Goal: Task Accomplishment & Management: Use online tool/utility

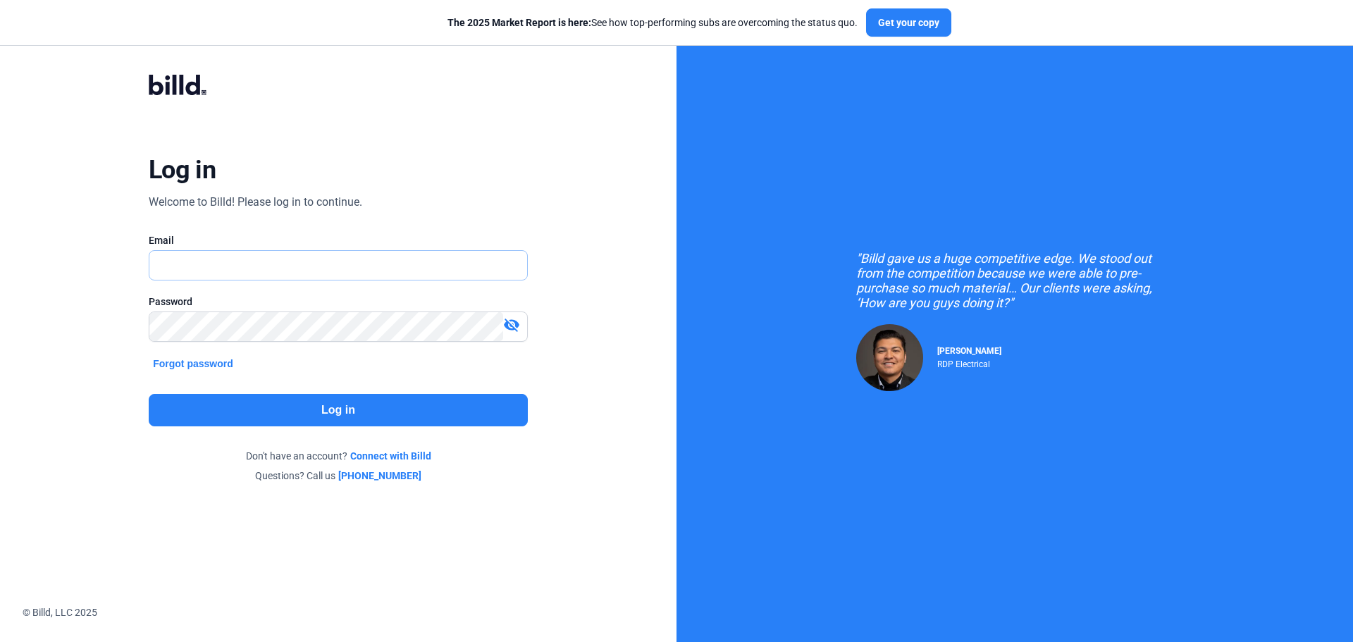
click at [253, 253] on input "text" at bounding box center [330, 265] width 362 height 29
paste input "[EMAIL_ADDRESS][DOMAIN_NAME]"
type input "[EMAIL_ADDRESS][DOMAIN_NAME]"
click at [401, 399] on button "Log in" at bounding box center [338, 410] width 379 height 32
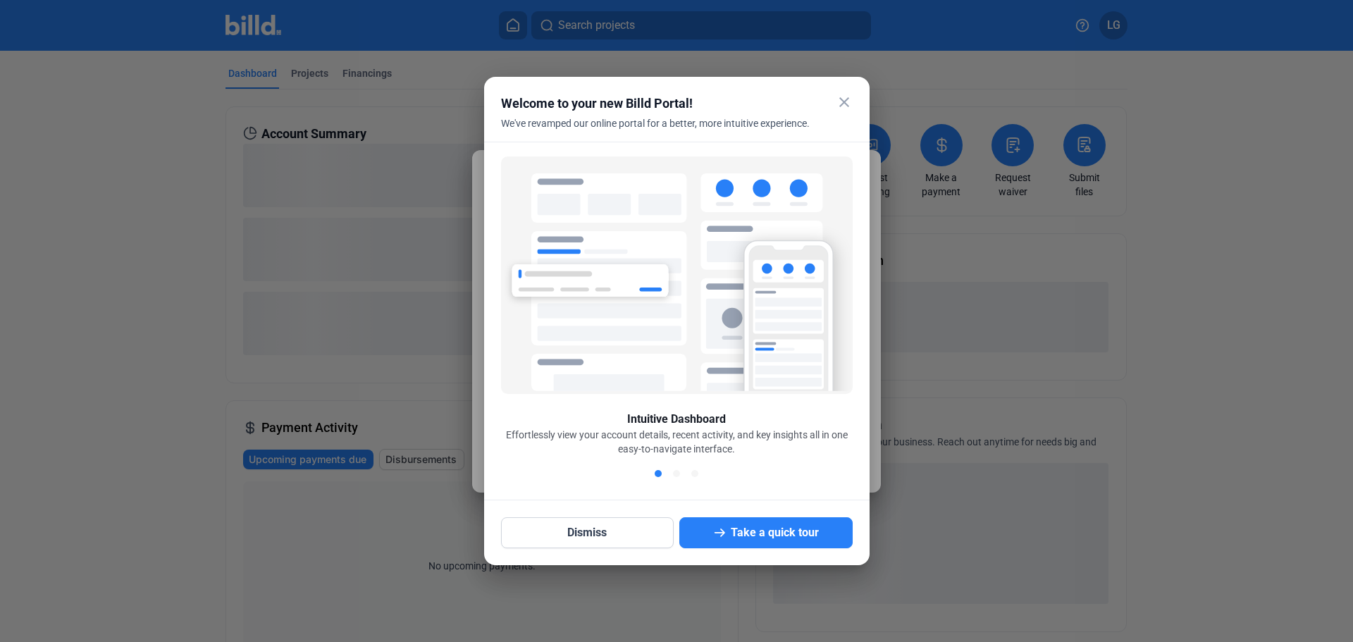
click at [849, 94] on mat-icon "close" at bounding box center [844, 102] width 17 height 17
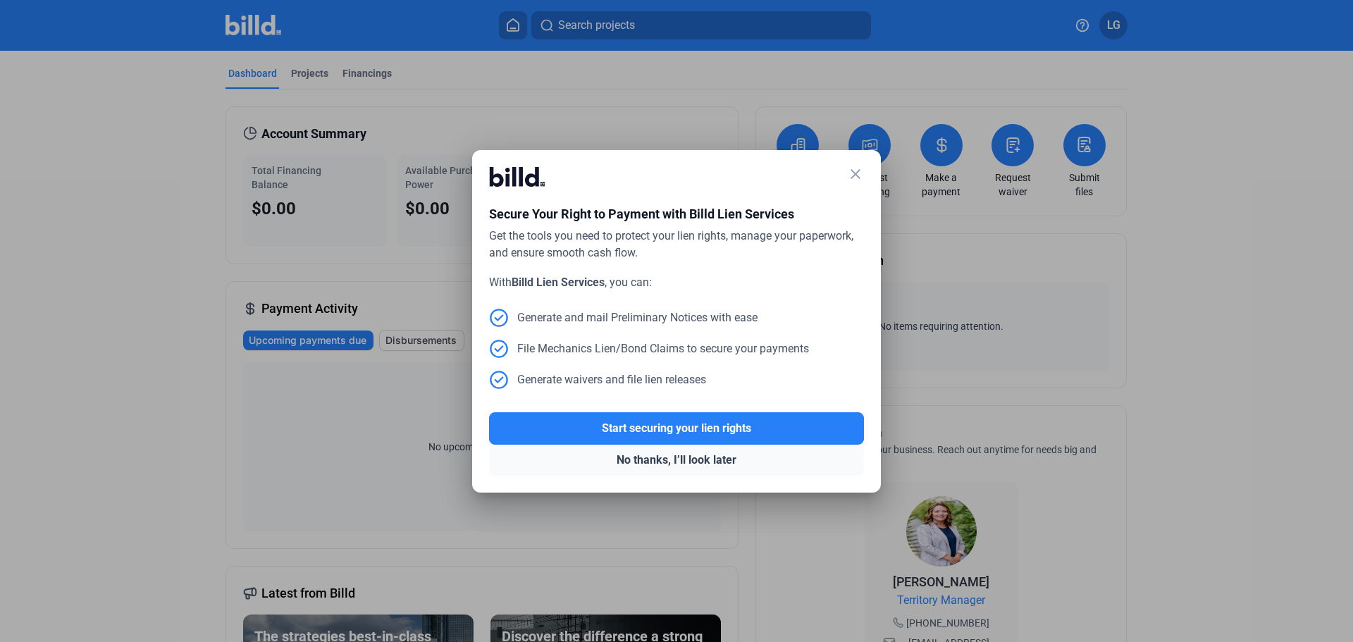
click at [708, 460] on button "No thanks, I’ll look later" at bounding box center [676, 460] width 375 height 31
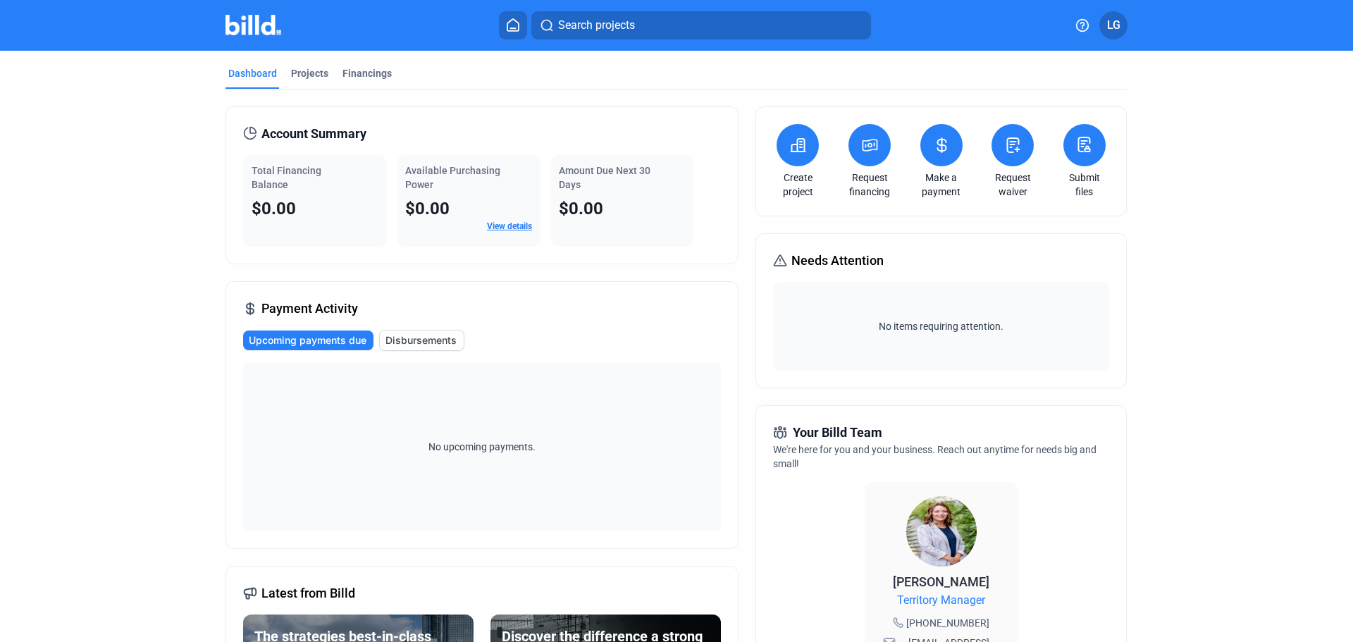
click at [1086, 142] on icon at bounding box center [1084, 144] width 11 height 14
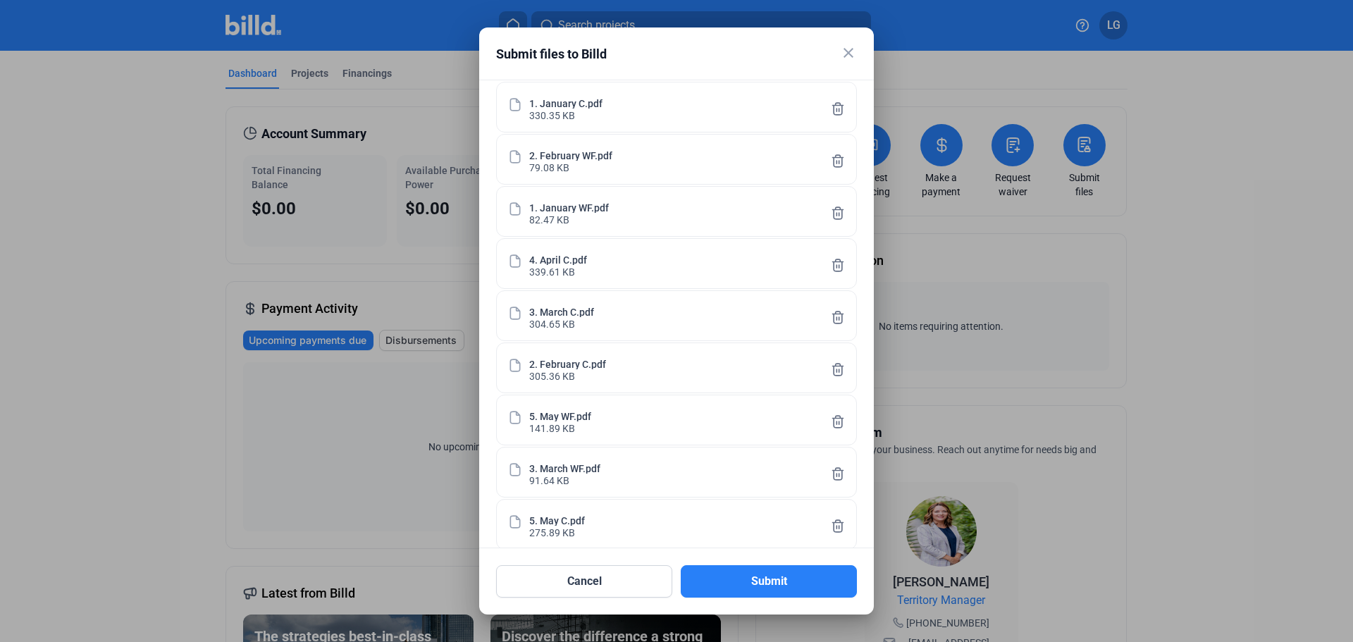
scroll to position [250, 0]
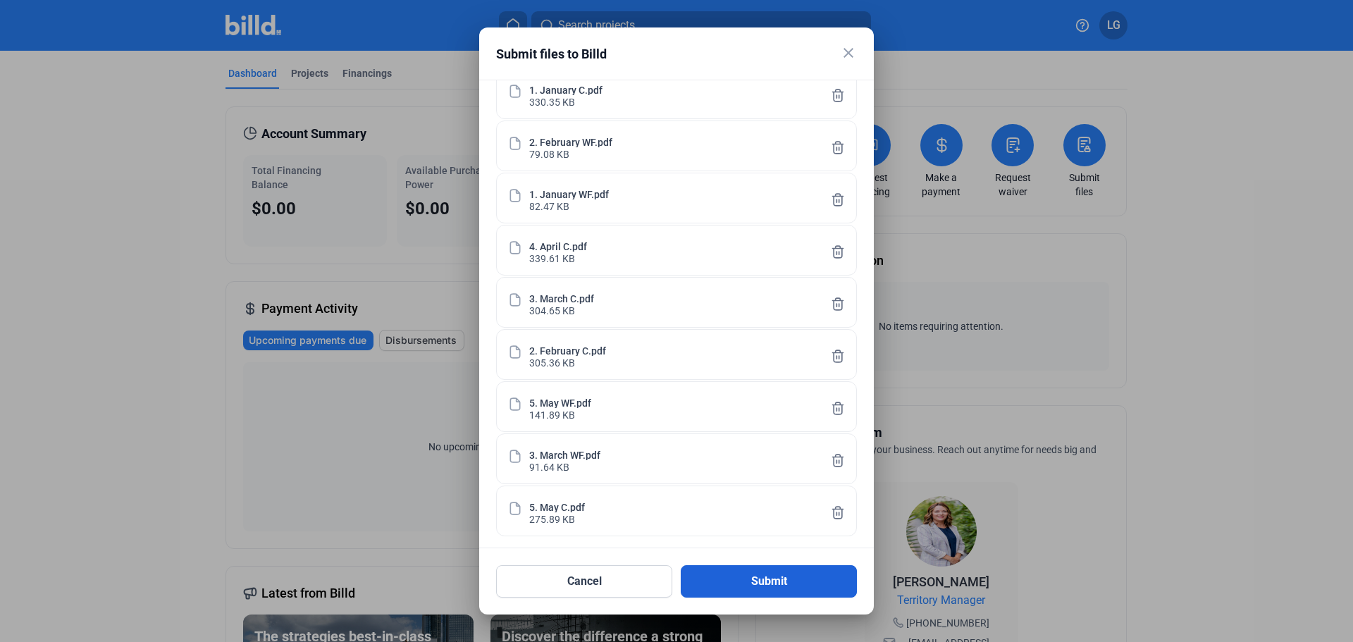
click at [810, 576] on button "Submit" at bounding box center [769, 581] width 176 height 32
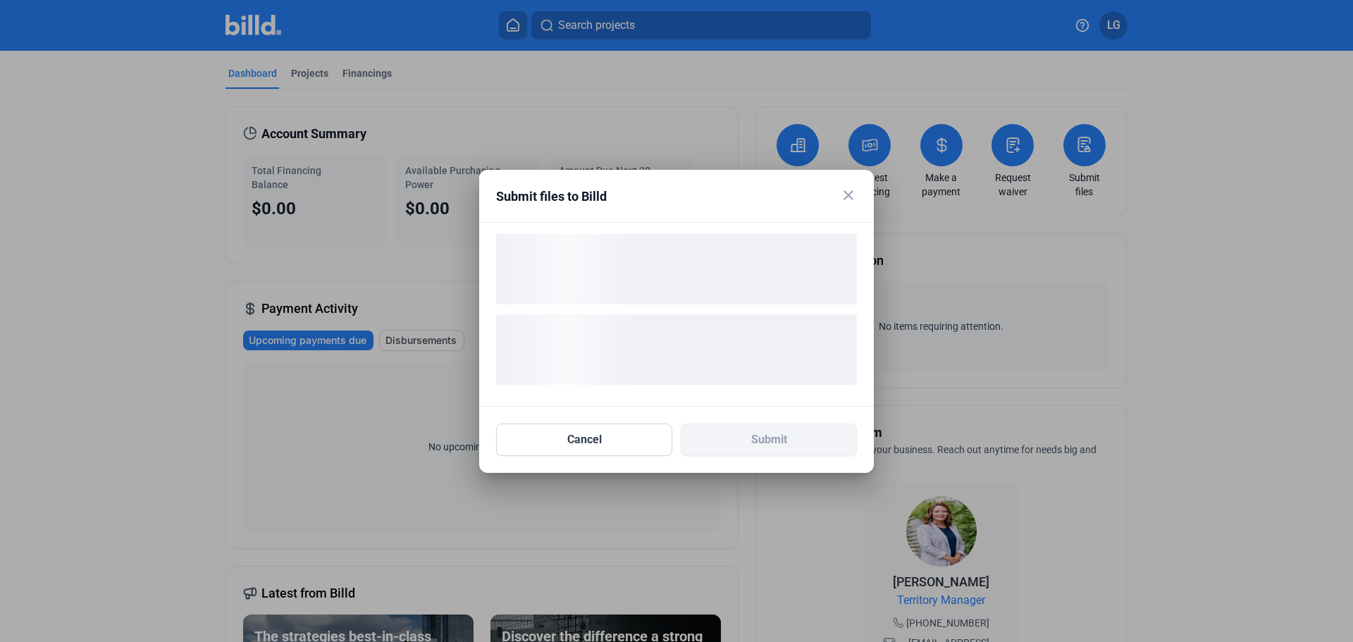
scroll to position [0, 0]
click at [749, 386] on ngx-skeleton-loader at bounding box center [676, 348] width 361 height 94
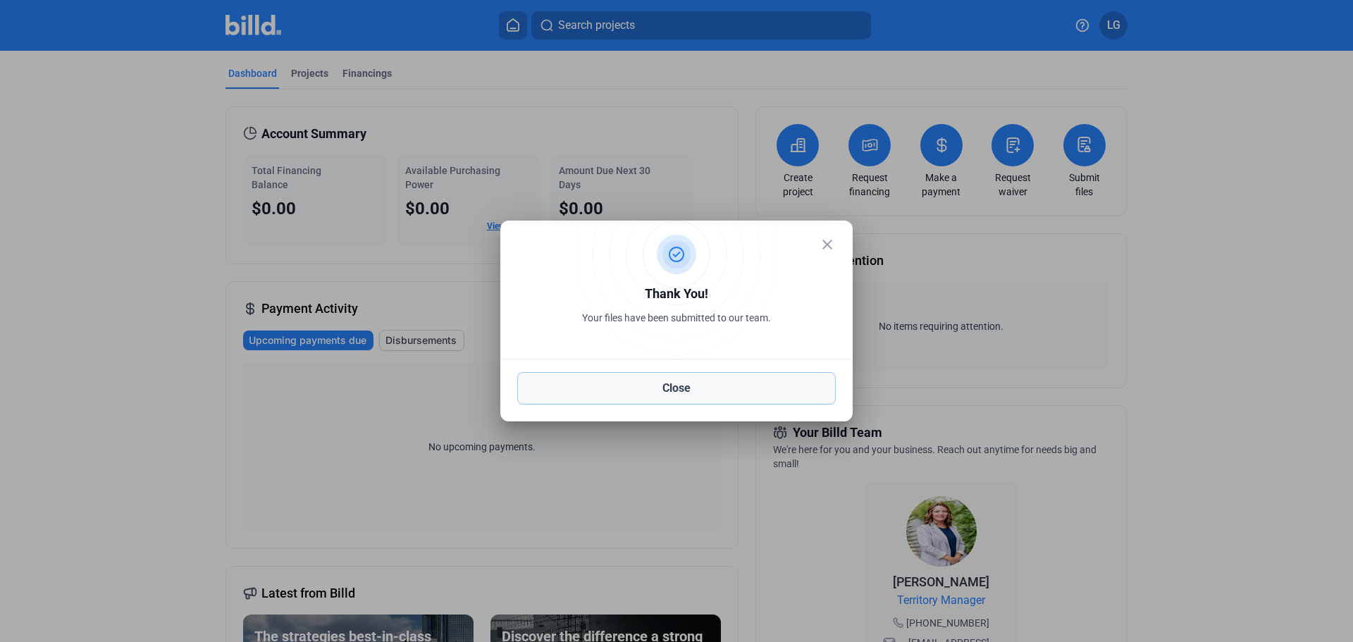
click at [773, 381] on button "Close" at bounding box center [676, 388] width 319 height 32
